Goal: Task Accomplishment & Management: Use online tool/utility

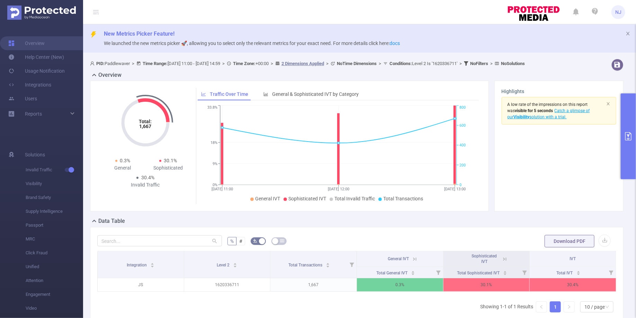
scroll to position [55, 0]
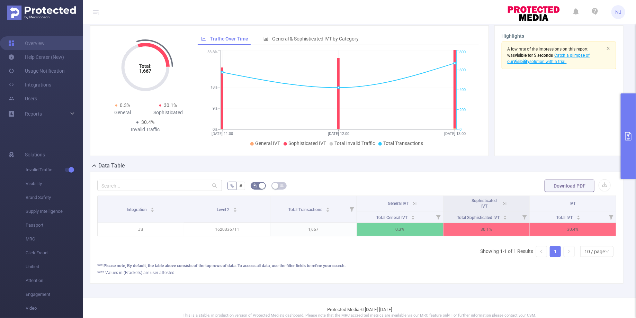
click at [630, 147] on button "primary" at bounding box center [628, 136] width 15 height 86
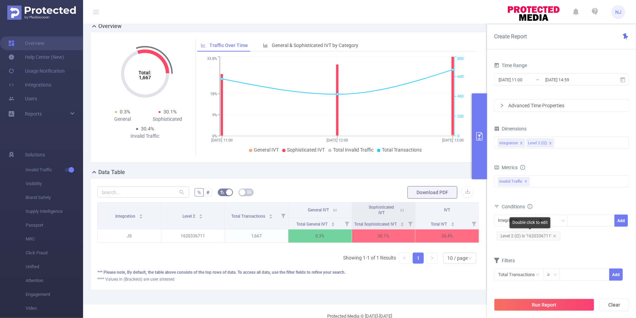
click at [557, 234] on span "Level 2 (l2) Is '1620336711'" at bounding box center [529, 236] width 64 height 9
click at [555, 234] on icon "icon: close" at bounding box center [554, 235] width 3 height 3
click at [542, 302] on button "Run Report" at bounding box center [544, 305] width 100 height 12
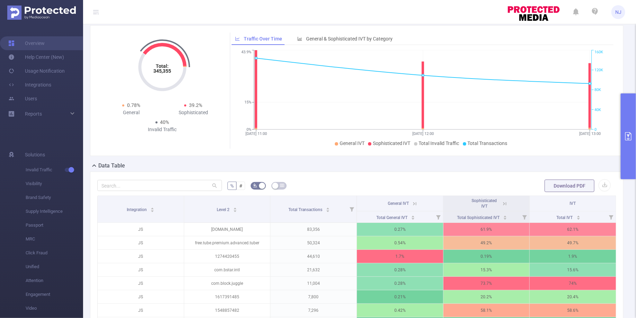
click at [627, 139] on icon "primary" at bounding box center [628, 136] width 6 height 8
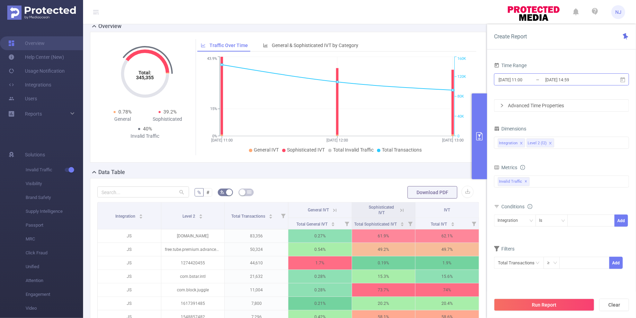
click at [558, 83] on input "2025-08-31 14:59" at bounding box center [573, 79] width 56 height 9
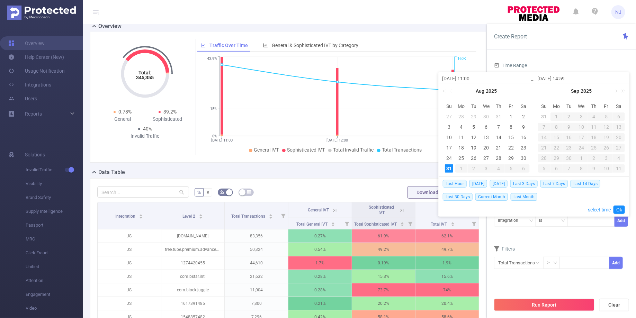
click at [474, 79] on input "2025-08-31 11:00" at bounding box center [486, 78] width 88 height 8
type input "2025-08-31 1:00"
type input "2025-08-31 12:00"
type input "2025-08-31 1:00"
type input "[DATE] 13:00"
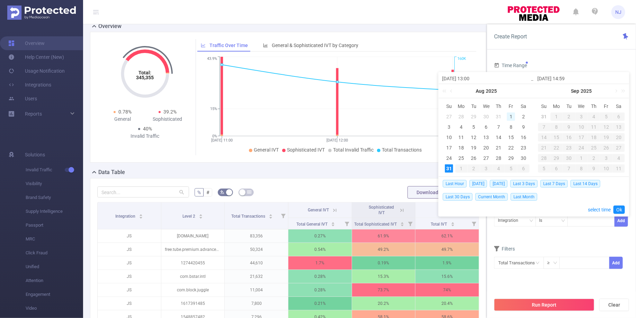
type input "2025-08-31 1:00"
type input "2025-08-31 12:00"
click at [567, 79] on input "2025-08-31 14:59" at bounding box center [581, 78] width 88 height 8
click at [472, 80] on input "2025-08-31 12:00" at bounding box center [486, 78] width 88 height 8
type input "2025-08-31 1:00"
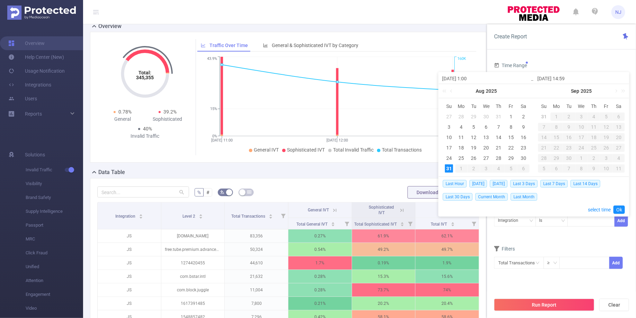
type input "[DATE] 13:00"
click at [570, 78] on input "2025-08-31 14:59" at bounding box center [581, 78] width 88 height 8
type input "2025-08-31 1:59"
type input "[DATE] 13:59"
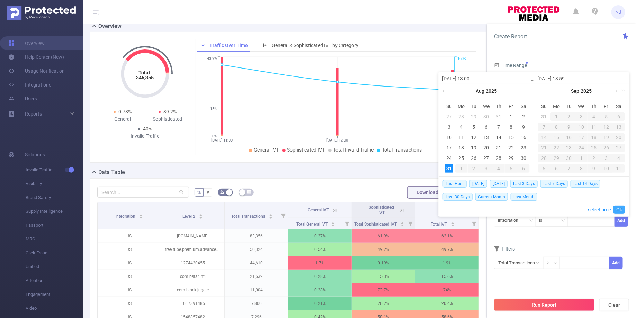
type input "[DATE] 13:59"
click at [619, 207] on link "Ok" at bounding box center [618, 210] width 11 height 8
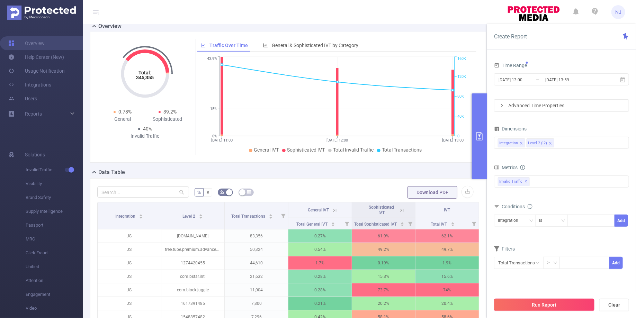
click at [547, 304] on button "Run Report" at bounding box center [544, 305] width 100 height 12
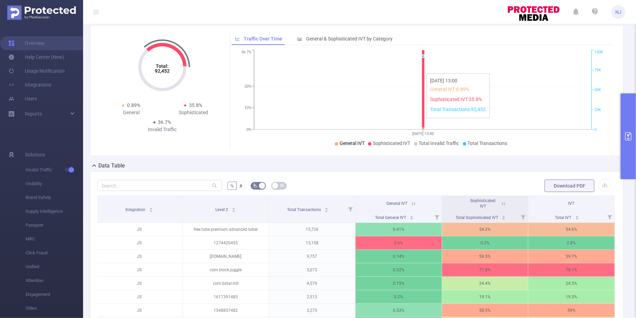
scroll to position [183, 0]
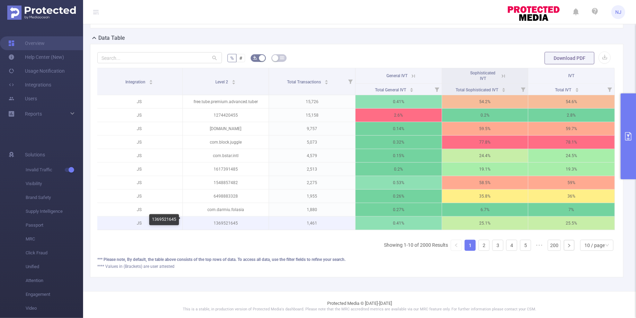
click at [226, 221] on p "1369521645" at bounding box center [226, 223] width 86 height 13
copy p "1369521645"
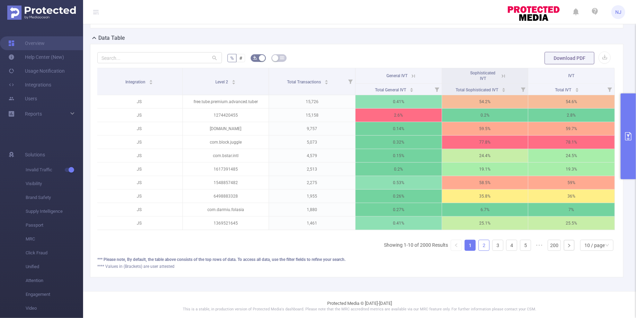
click at [482, 241] on link "2" at bounding box center [484, 245] width 10 height 10
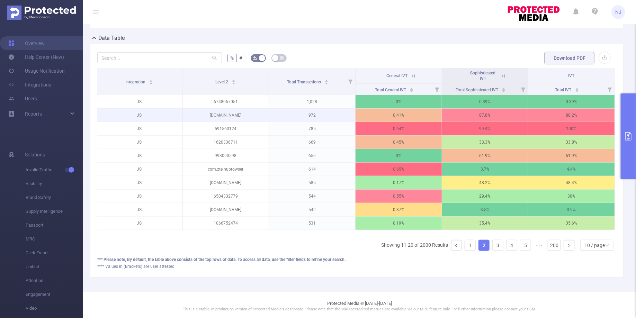
scroll to position [149, 0]
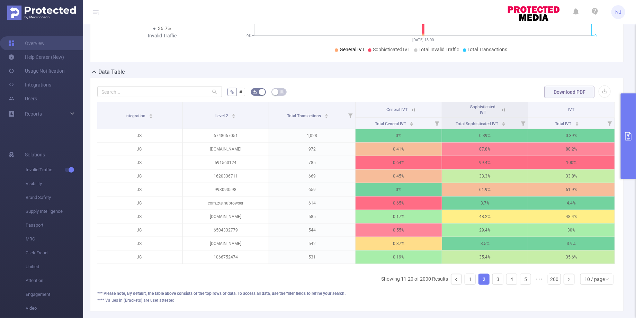
click at [628, 126] on button "primary" at bounding box center [628, 136] width 15 height 86
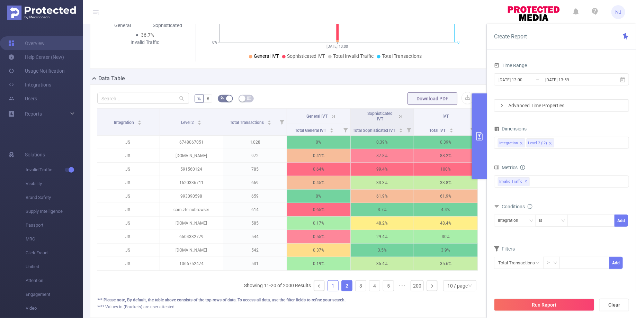
click at [337, 284] on link "1" at bounding box center [333, 286] width 10 height 10
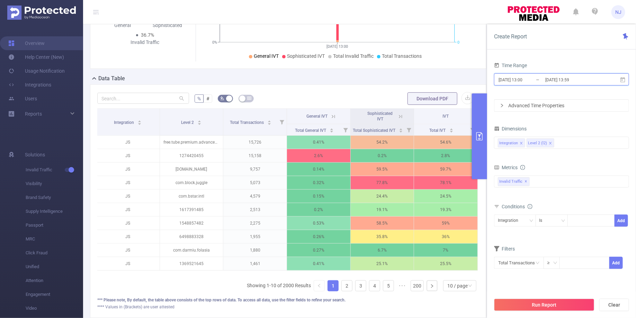
click at [569, 74] on span "[DATE] 13:00 _ [DATE] 13:59" at bounding box center [561, 79] width 135 height 12
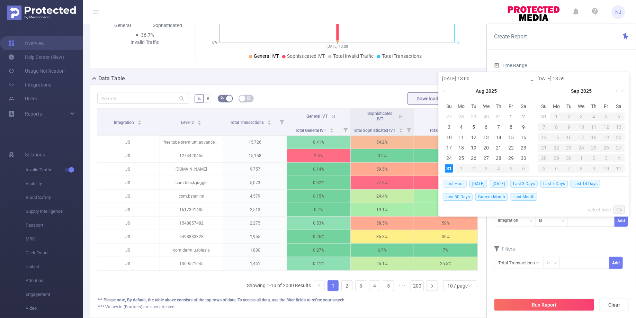
click at [455, 181] on span "Last Hour" at bounding box center [455, 184] width 24 height 8
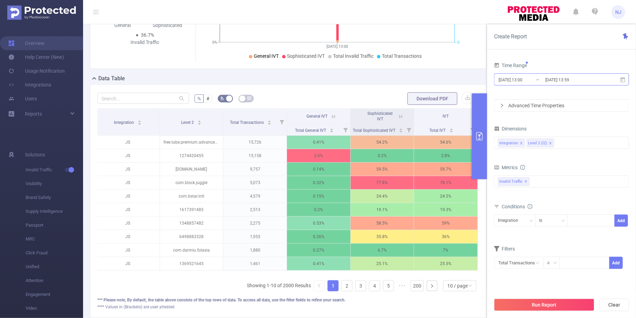
click at [592, 80] on input "[DATE] 13:59" at bounding box center [573, 79] width 56 height 9
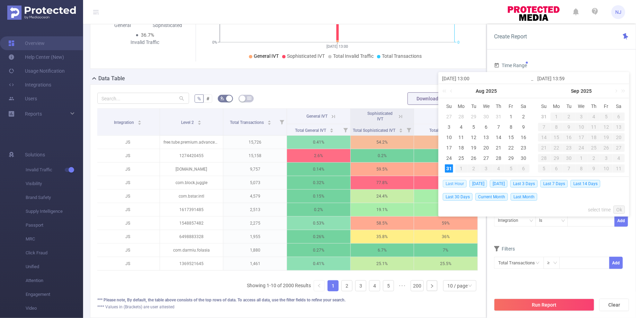
click at [451, 185] on span "Last Hour" at bounding box center [455, 184] width 24 height 8
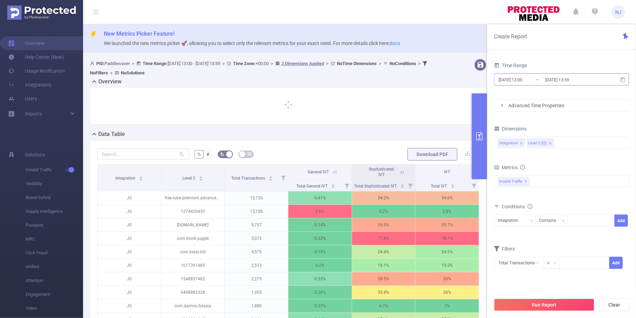
click at [517, 77] on input "[DATE] 13:00" at bounding box center [526, 79] width 56 height 9
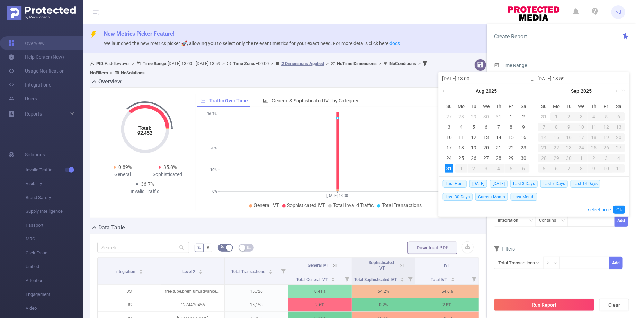
click at [374, 223] on div "Total: 92,452 Total: 92,452 0.89% General 35.8% Sophisticated 36.7% Invalid Tra…" at bounding box center [288, 155] width 402 height 136
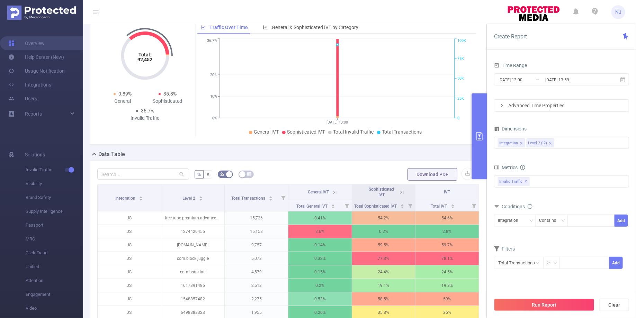
scroll to position [80, 0]
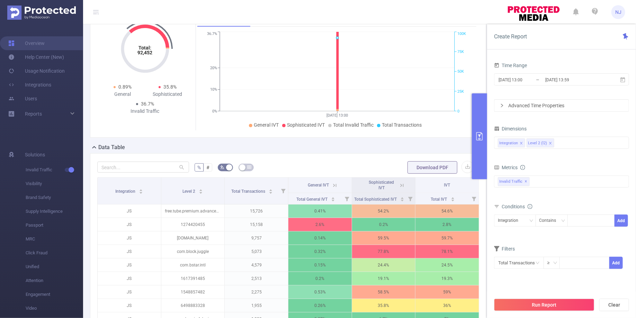
click at [479, 147] on button "primary" at bounding box center [479, 136] width 15 height 86
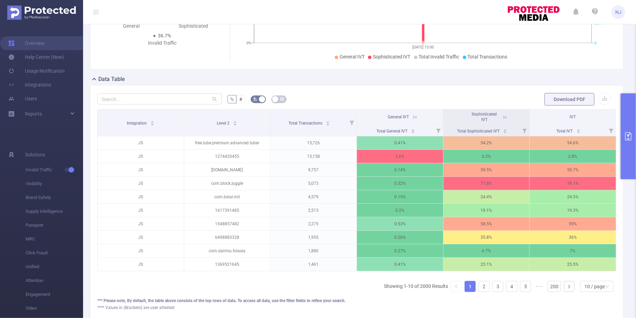
scroll to position [150, 0]
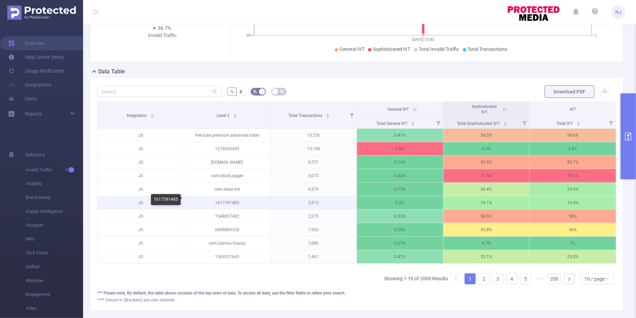
click at [230, 200] on p "1617391485" at bounding box center [227, 202] width 86 height 13
copy p "1617391485"
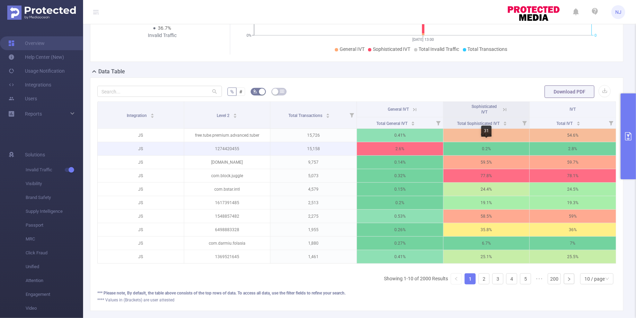
scroll to position [0, 1]
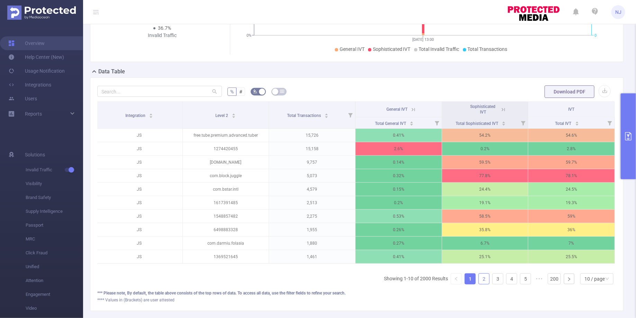
click at [485, 275] on link "2" at bounding box center [484, 279] width 10 height 10
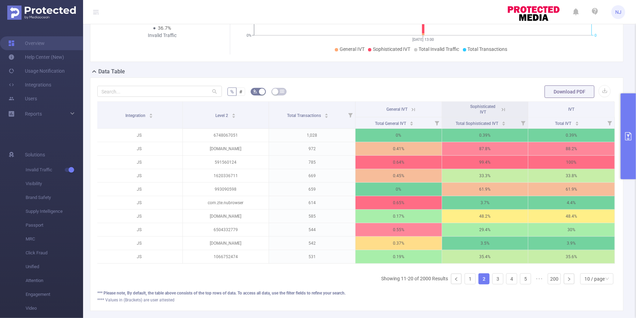
click at [505, 111] on icon at bounding box center [503, 110] width 6 height 6
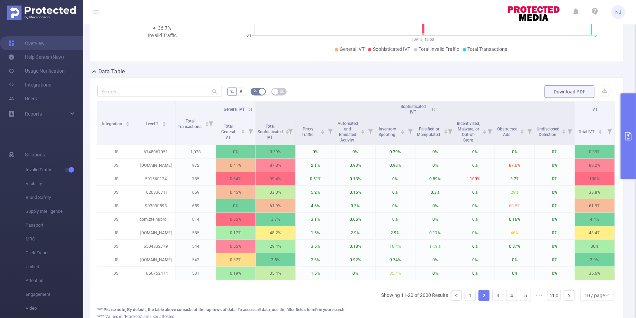
scroll to position [166, 0]
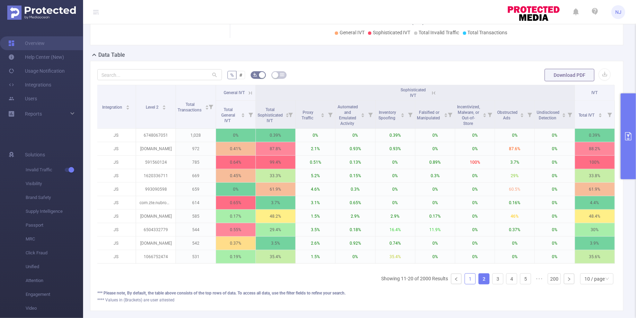
click at [467, 274] on link "1" at bounding box center [470, 279] width 10 height 10
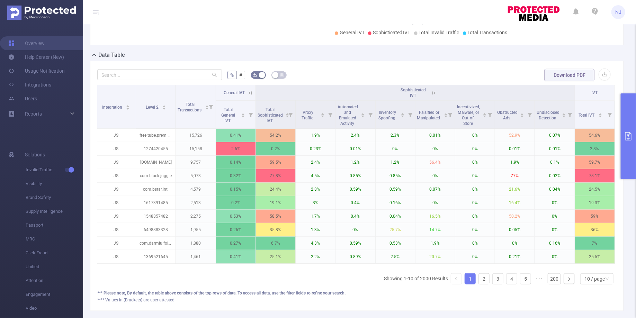
click at [623, 137] on button "primary" at bounding box center [628, 136] width 15 height 86
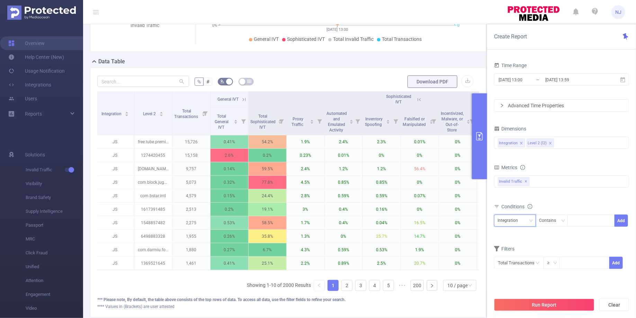
click at [523, 224] on div "Integration" at bounding box center [515, 220] width 34 height 11
click at [512, 244] on li "Level 2 (l2)" at bounding box center [515, 245] width 42 height 11
click at [602, 223] on div at bounding box center [591, 220] width 40 height 11
paste input "com.block.juggle"
type input "com.block.juggle"
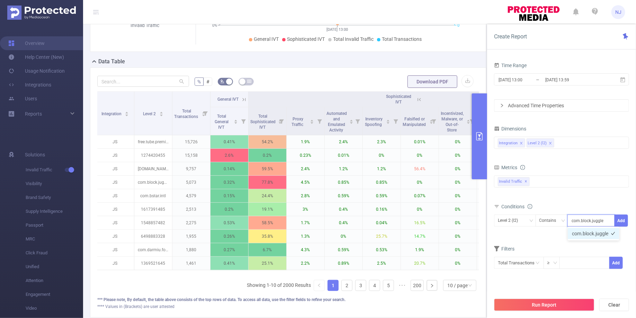
click at [593, 235] on li "com.block.juggle" at bounding box center [594, 233] width 52 height 11
click at [627, 221] on button "Add" at bounding box center [622, 221] width 14 height 12
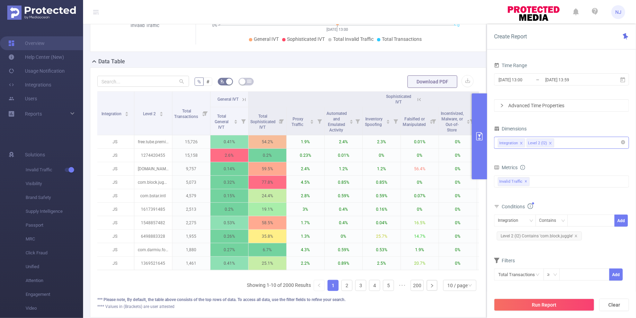
click at [565, 141] on div "Integration Level 2 (l2)" at bounding box center [561, 142] width 127 height 11
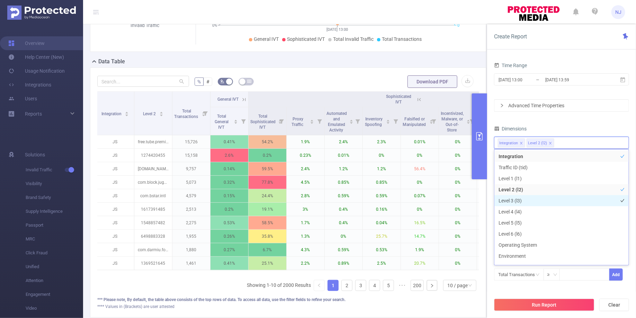
click at [522, 201] on li "Level 3 (l3)" at bounding box center [561, 200] width 134 height 11
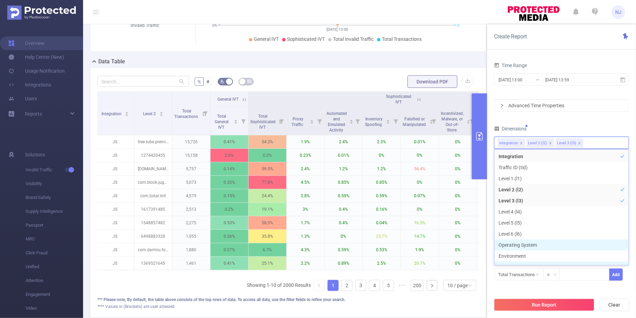
scroll to position [7, 0]
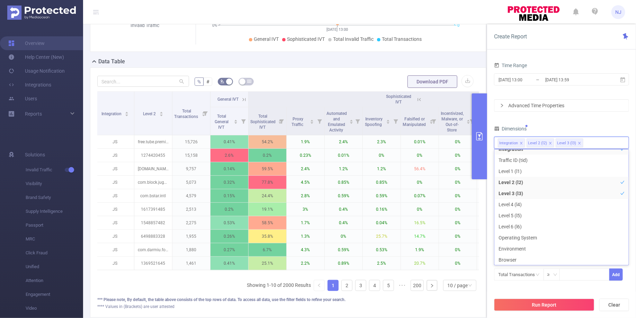
click at [538, 287] on div "Filters Total Transactions ≥ Add" at bounding box center [561, 273] width 135 height 34
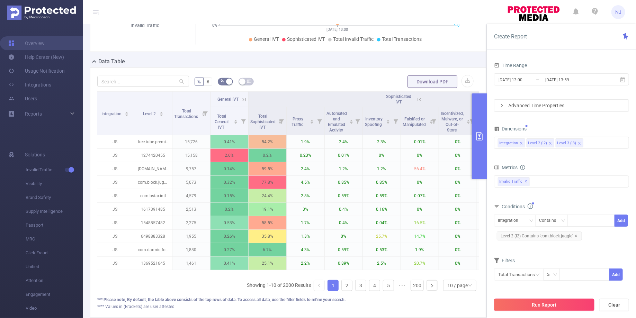
click at [541, 304] on button "Run Report" at bounding box center [544, 305] width 100 height 12
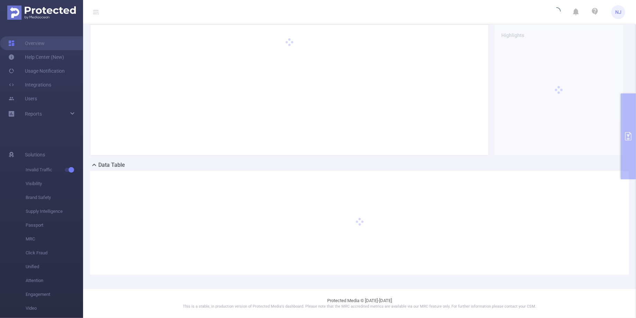
scroll to position [62, 0]
